Goal: Task Accomplishment & Management: Use online tool/utility

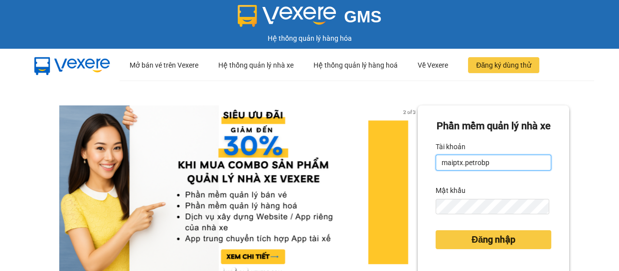
drag, startPoint x: 508, startPoint y: 181, endPoint x: 374, endPoint y: 160, distance: 135.2
click at [374, 160] on div "2 of 3 Phần mềm quản lý nhà xe Tài khoản maiptx.petrobp Mật khẩu Đăng nhập" at bounding box center [309, 222] width 619 height 282
type input "huongnpt.petrobp"
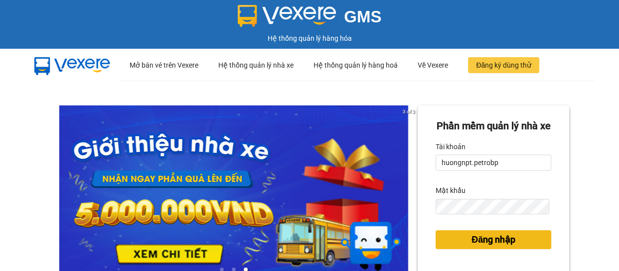
click at [502, 247] on span "Đăng nhập" at bounding box center [493, 240] width 44 height 14
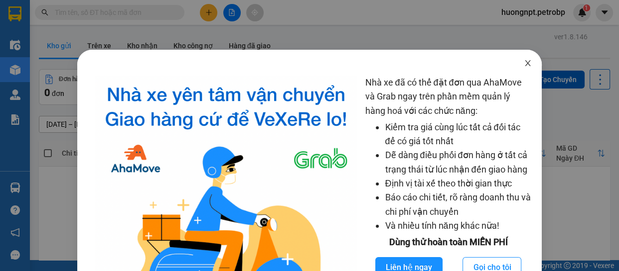
click at [524, 66] on icon "close" at bounding box center [528, 63] width 8 height 8
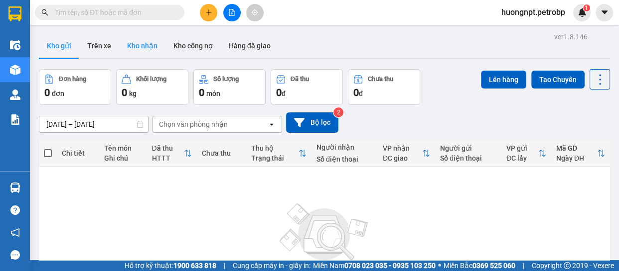
click at [141, 46] on button "Kho nhận" at bounding box center [142, 46] width 46 height 24
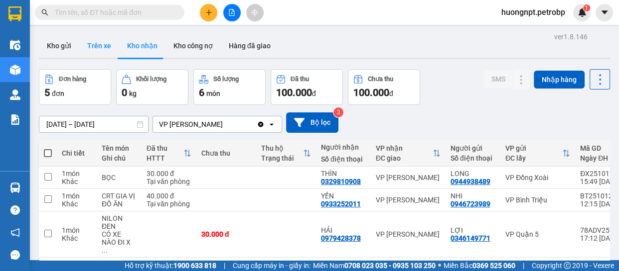
click at [93, 42] on button "Trên xe" at bounding box center [99, 46] width 40 height 24
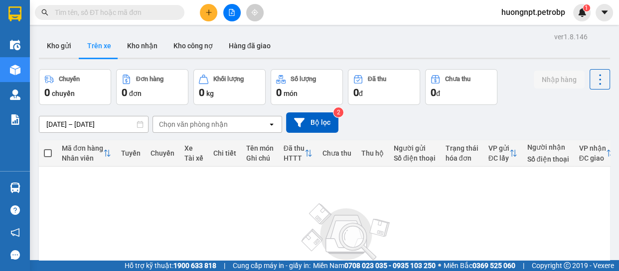
click at [134, 126] on div "ver 1.8.146 Kho gửi Trên xe Kho nhận Kho công nợ Hàng đã giao Chuyến 0 chuyến Đ…" at bounding box center [324, 194] width 579 height 329
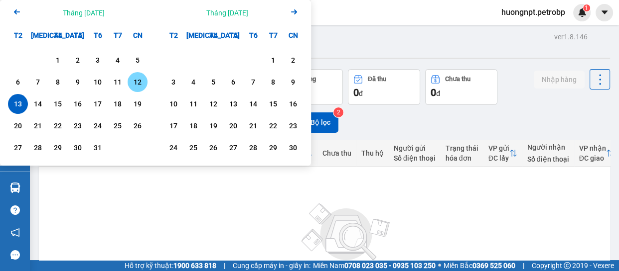
click at [135, 80] on div "12" at bounding box center [138, 82] width 14 height 12
click at [19, 103] on div "13" at bounding box center [18, 104] width 14 height 12
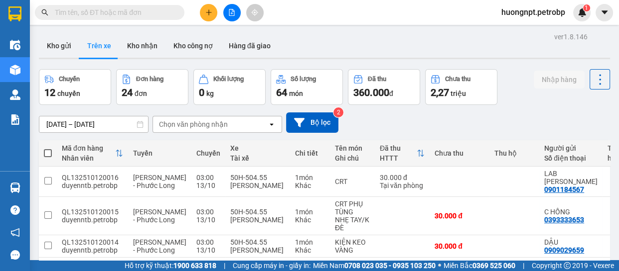
click at [93, 45] on button "Trên xe" at bounding box center [99, 46] width 40 height 24
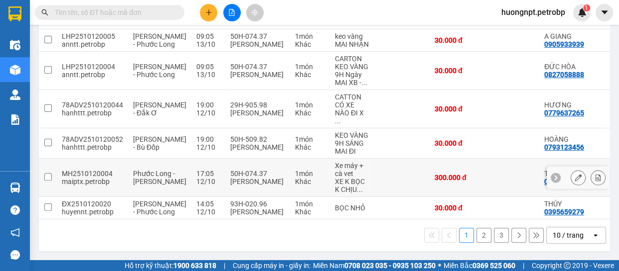
scroll to position [6, 0]
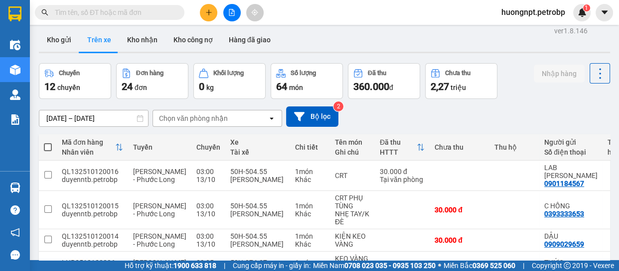
click at [231, 119] on div "Chọn văn phòng nhận" at bounding box center [210, 119] width 115 height 16
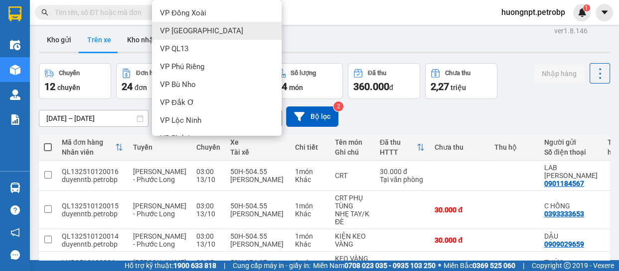
scroll to position [90, 0]
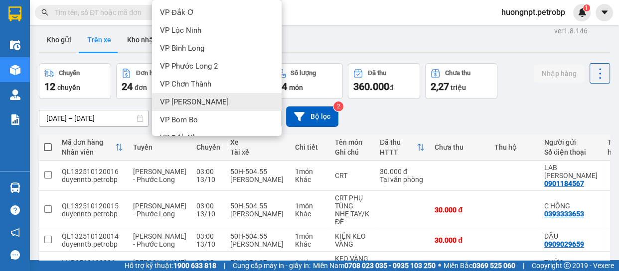
click at [236, 101] on div "VP [PERSON_NAME]" at bounding box center [217, 102] width 130 height 18
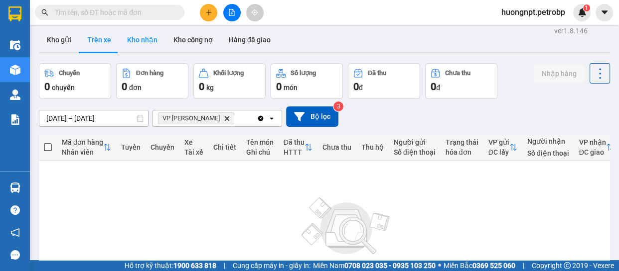
click at [139, 36] on button "Kho nhận" at bounding box center [142, 40] width 46 height 24
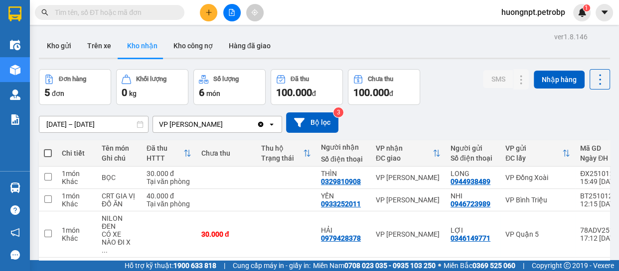
click at [139, 124] on icon at bounding box center [139, 124] width 7 height 7
click at [128, 124] on div "ver 1.8.146 Kho gửi Trên xe Kho nhận Kho công nợ Hàng đã giao Đơn hàng 5 đơn Kh…" at bounding box center [324, 200] width 579 height 341
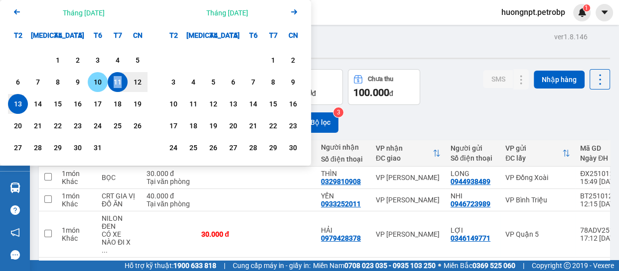
drag, startPoint x: 114, startPoint y: 84, endPoint x: 101, endPoint y: 86, distance: 13.1
click at [101, 86] on div "6 7 8 9 10 11 12" at bounding box center [77, 82] width 139 height 20
click at [99, 84] on div "10" at bounding box center [98, 82] width 14 height 12
click at [15, 102] on div "13" at bounding box center [18, 104] width 14 height 12
type input "[DATE] – [DATE]"
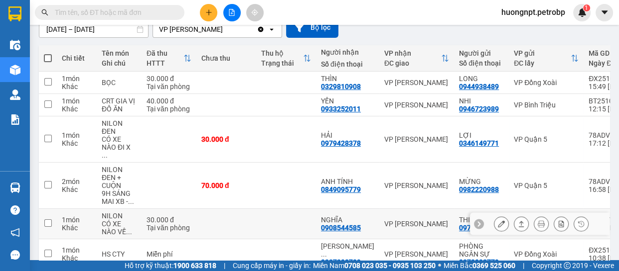
scroll to position [50, 0]
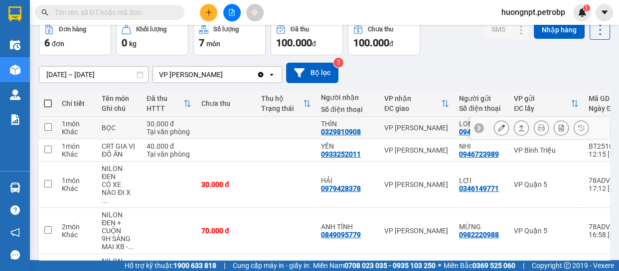
click at [335, 131] on div "0329810908" at bounding box center [341, 132] width 40 height 8
drag, startPoint x: 335, startPoint y: 131, endPoint x: 294, endPoint y: 134, distance: 41.0
click at [294, 134] on td at bounding box center [286, 128] width 60 height 22
checkbox input "true"
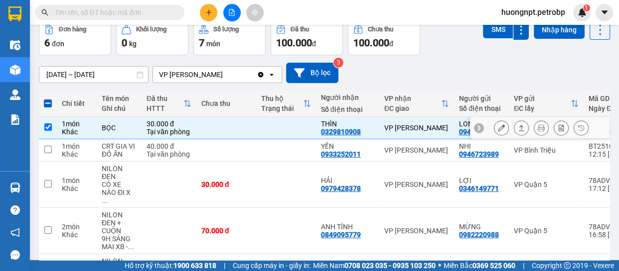
click at [335, 133] on div "0329810908" at bounding box center [341, 132] width 40 height 8
copy div "0329810908"
click at [459, 132] on div "0944938489" at bounding box center [479, 132] width 40 height 8
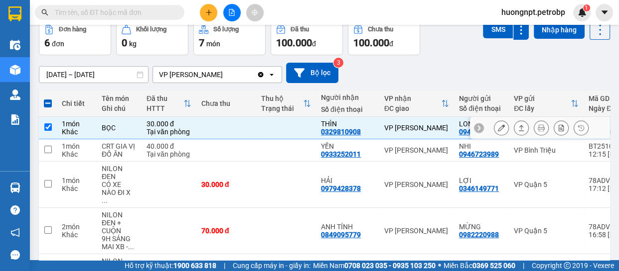
click at [459, 132] on div "0944938489" at bounding box center [479, 132] width 40 height 8
copy div "0944938489"
click at [498, 129] on icon at bounding box center [501, 128] width 7 height 7
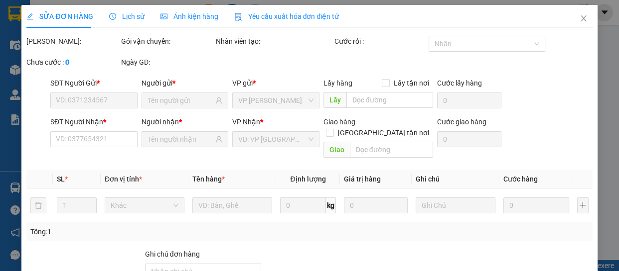
type input "0944938489"
type input "LONG"
type input "0329810908"
type input "THÌN"
type input "30.000"
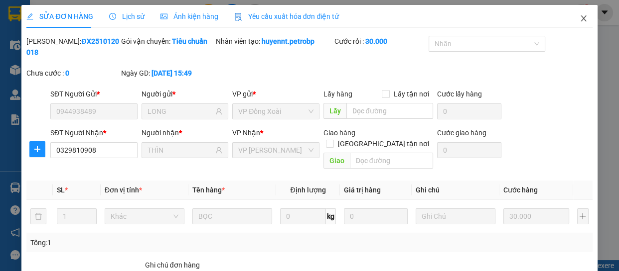
click at [578, 14] on span "Close" at bounding box center [583, 19] width 28 height 28
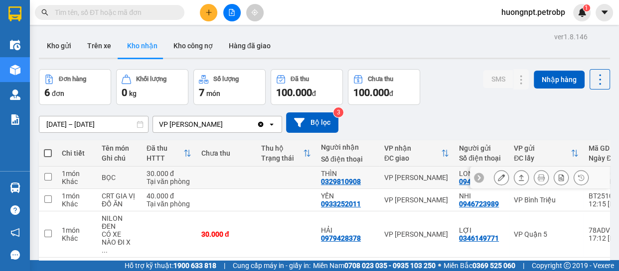
click at [354, 185] on div "0329810908" at bounding box center [341, 182] width 40 height 8
copy div "0329810908"
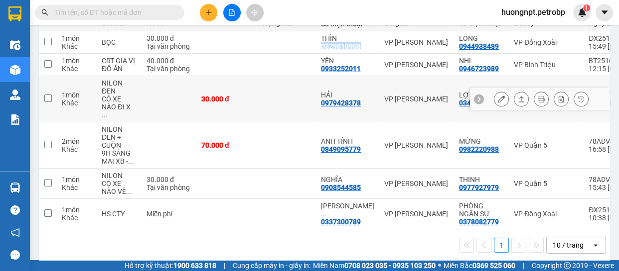
scroll to position [45, 0]
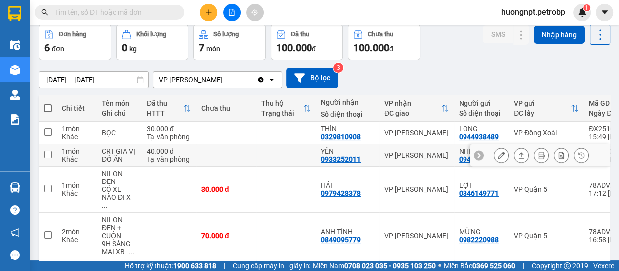
click at [289, 153] on td at bounding box center [286, 155] width 60 height 22
checkbox input "true"
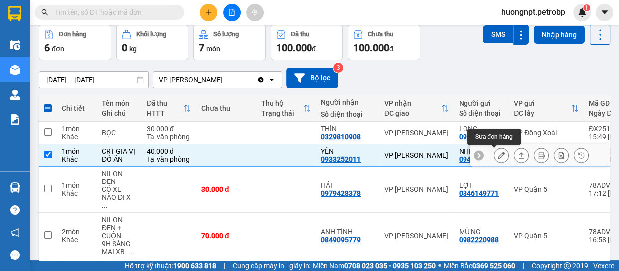
click at [498, 155] on icon at bounding box center [501, 155] width 7 height 7
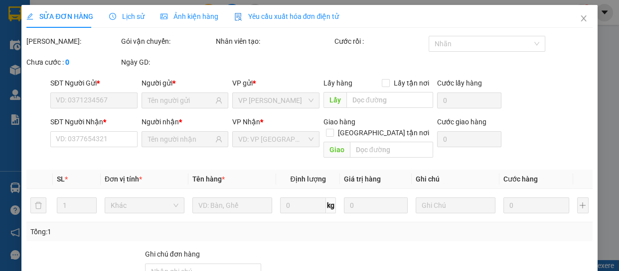
type input "0946723989"
type input "NHI"
type input "0933252011"
type input "YẾN"
type input "40.000"
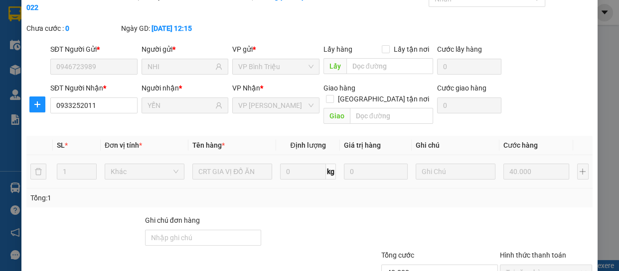
scroll to position [110, 0]
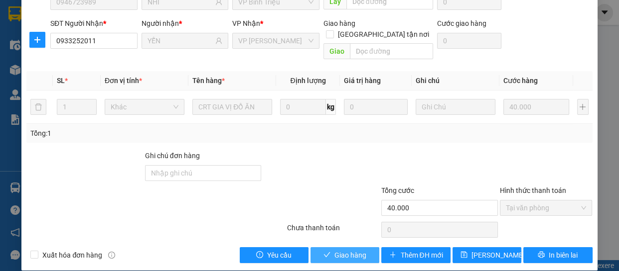
click at [334, 250] on span "Giao hàng" at bounding box center [350, 255] width 32 height 11
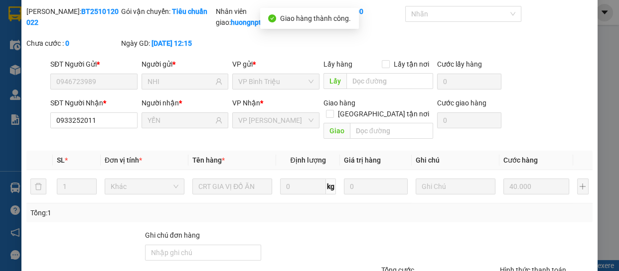
scroll to position [0, 0]
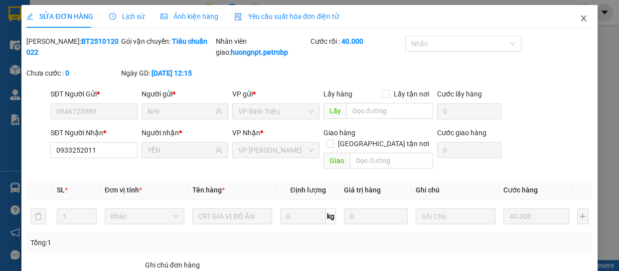
click at [579, 19] on icon "close" at bounding box center [583, 18] width 8 height 8
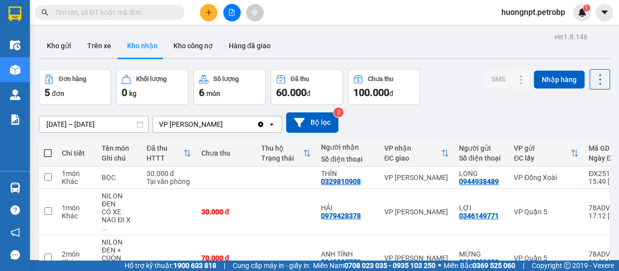
click at [234, 92] on div "6 món" at bounding box center [229, 93] width 61 height 14
click at [296, 87] on span "60.000" at bounding box center [291, 93] width 30 height 12
